Goal: Information Seeking & Learning: Find specific page/section

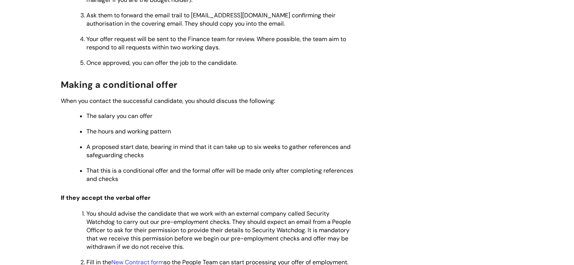
scroll to position [540, 0]
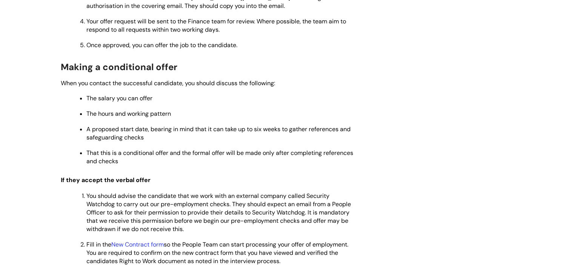
click at [311, 140] on p "A proposed start date, bearing in mind that it can take up to six weeks to gath…" at bounding box center [222, 133] width 273 height 17
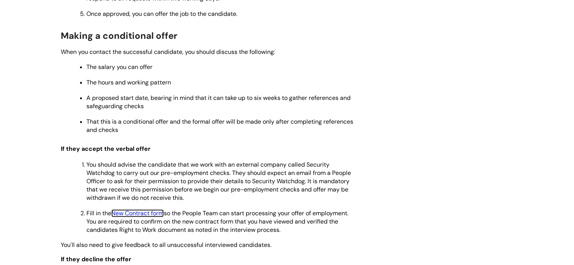
scroll to position [566, 0]
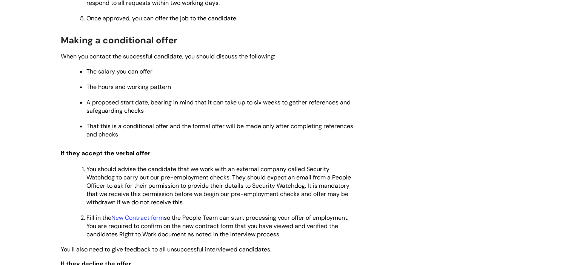
click at [426, 90] on div "5. Offering a job Modified on: Fri, 28 Mar, 2025 at 2:21 PM Use this when You'v…" at bounding box center [287, 91] width 464 height 1127
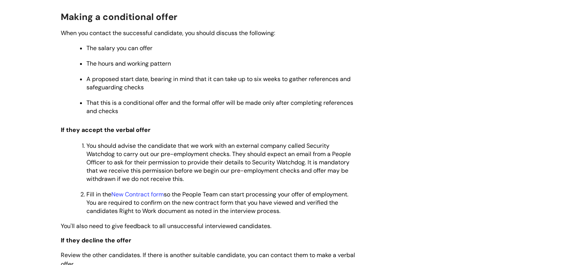
scroll to position [583, 0]
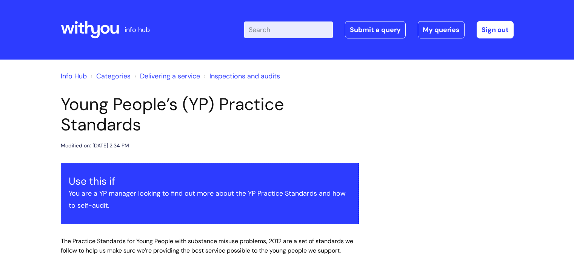
scroll to position [273, 0]
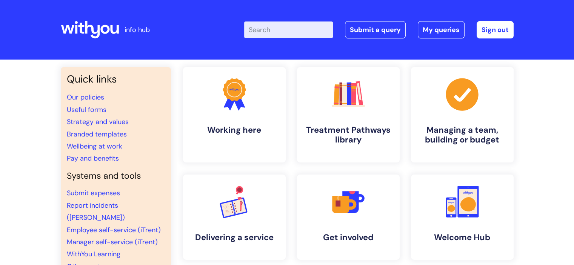
click at [310, 31] on input "Enter your search term here..." at bounding box center [288, 30] width 89 height 17
type input "staff complaint"
click button "Search" at bounding box center [0, 0] width 0 height 0
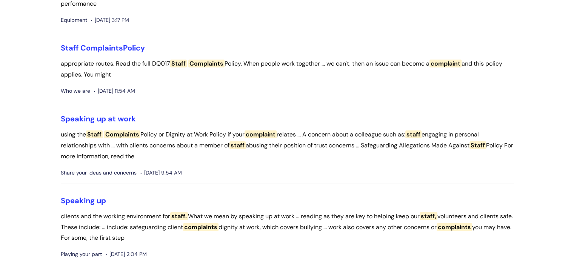
scroll to position [110, 0]
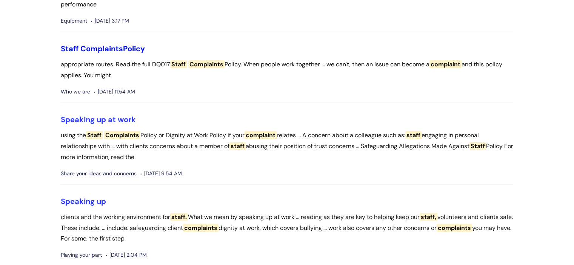
click at [113, 46] on span "Complaints" at bounding box center [101, 49] width 43 height 10
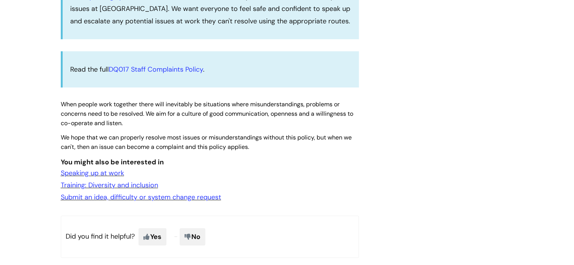
scroll to position [236, 0]
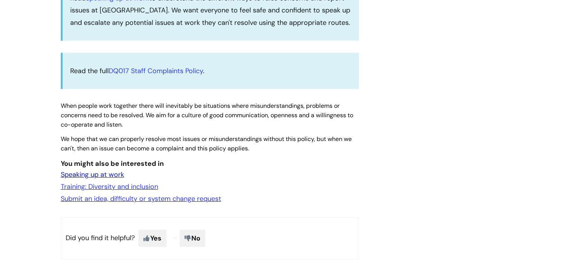
click at [100, 172] on link "Speaking up at work" at bounding box center [92, 174] width 63 height 9
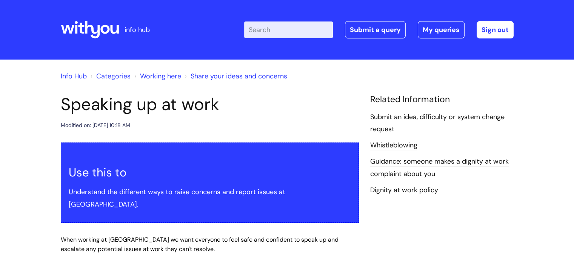
click at [300, 34] on input "Enter your search term here..." at bounding box center [288, 30] width 89 height 17
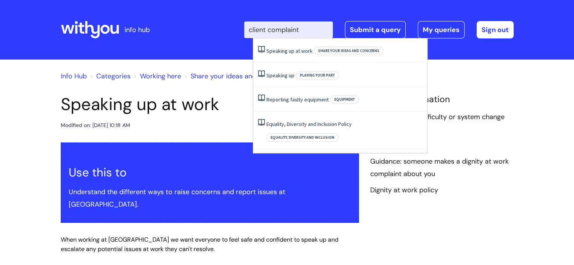
type input "client complaint"
click button "Search" at bounding box center [0, 0] width 0 height 0
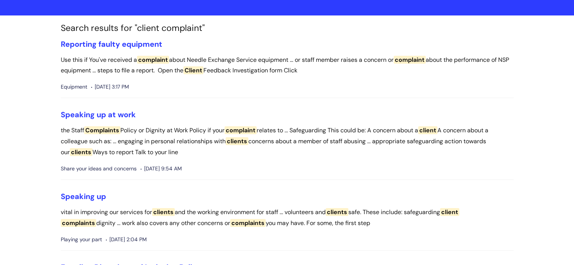
scroll to position [45, 0]
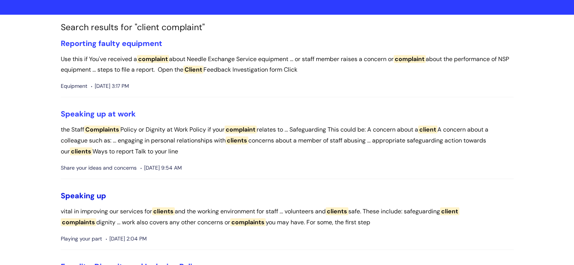
click at [91, 199] on link "Speaking up" at bounding box center [83, 196] width 45 height 10
